Goal: Task Accomplishment & Management: Manage account settings

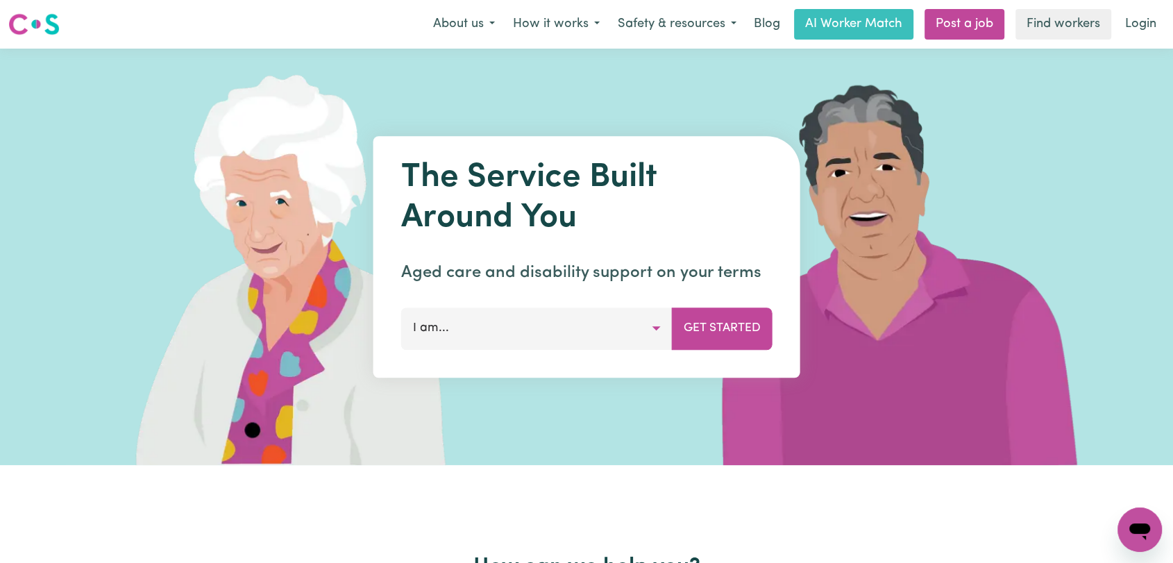
click at [259, 151] on img at bounding box center [273, 257] width 414 height 416
click at [1149, 26] on link "Login" at bounding box center [1141, 24] width 48 height 31
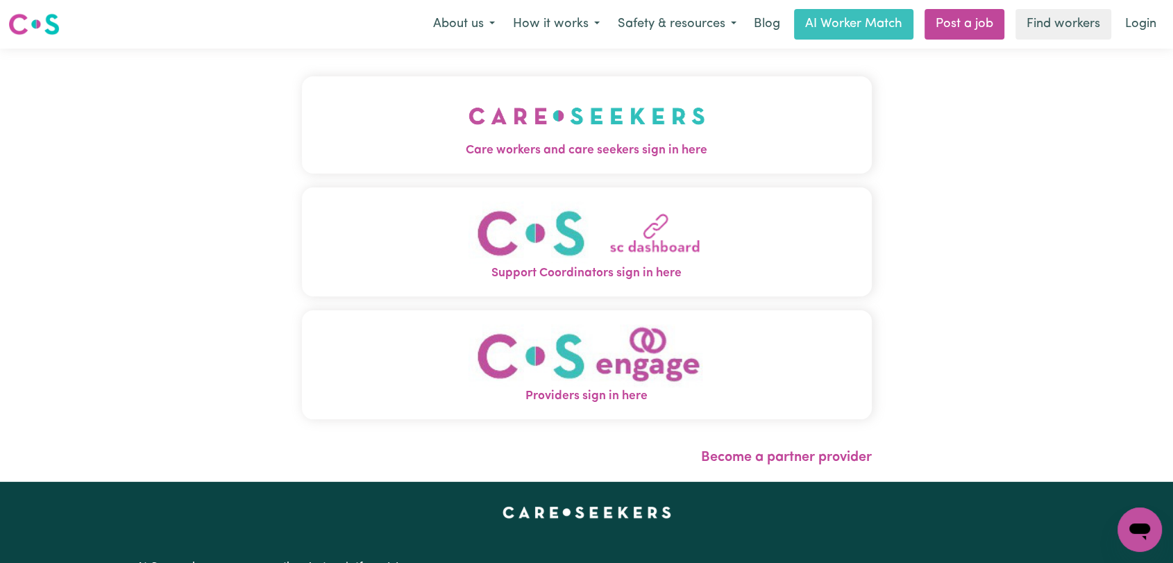
click at [541, 128] on img "Care workers and care seekers sign in here" at bounding box center [586, 115] width 237 height 51
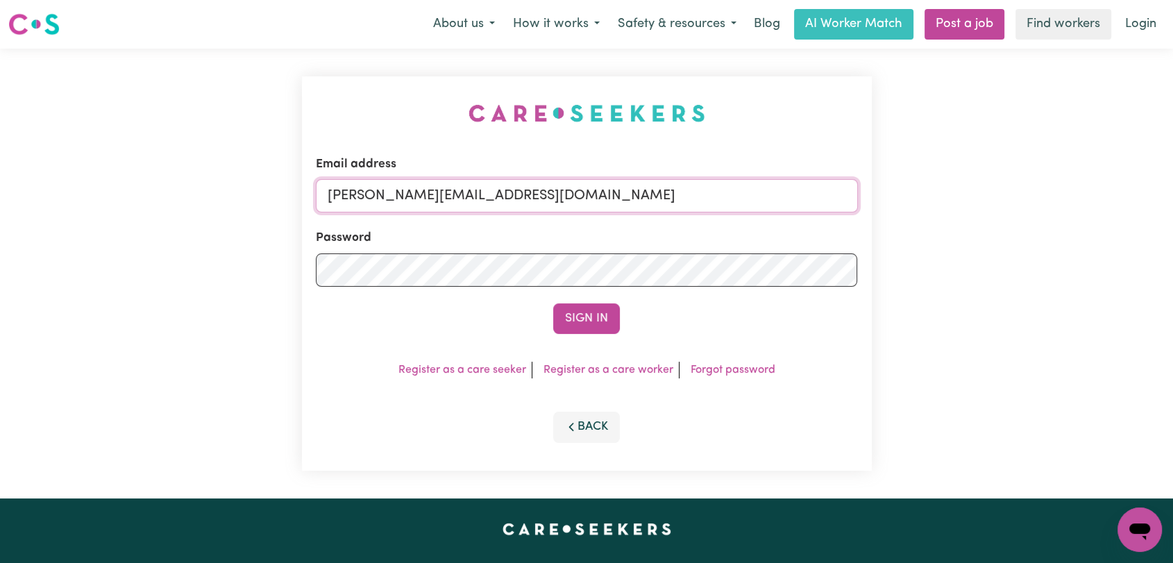
click at [580, 193] on input "toni@careseekers.com.au" at bounding box center [587, 195] width 542 height 33
click at [239, 286] on div "Email address toni@careseekers.com.au Password Sign In Register as a care seeke…" at bounding box center [586, 274] width 1173 height 450
click at [517, 187] on input "toni@careseekers.com.au" at bounding box center [587, 195] width 542 height 33
type input "onboardingcs@careseekers.com.au"
click at [583, 317] on button "Sign In" at bounding box center [586, 318] width 67 height 31
